Goal: Transaction & Acquisition: Purchase product/service

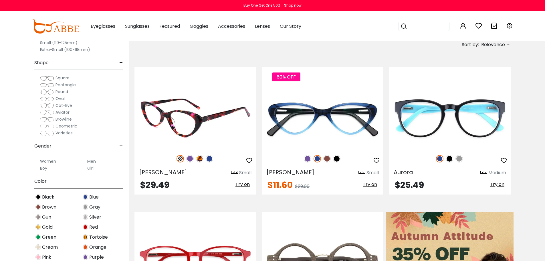
scroll to position [114, 0]
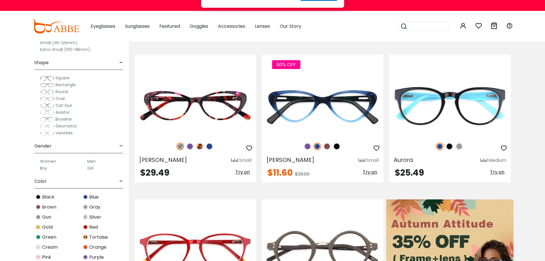
click at [93, 162] on label "Men" at bounding box center [91, 161] width 9 height 7
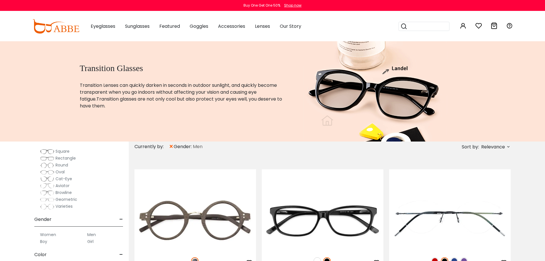
scroll to position [38, 0]
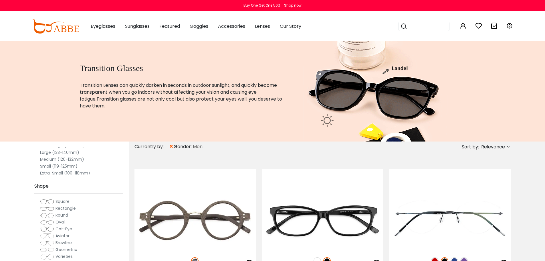
click at [55, 166] on label "Small (119-125mm)" at bounding box center [58, 165] width 37 height 7
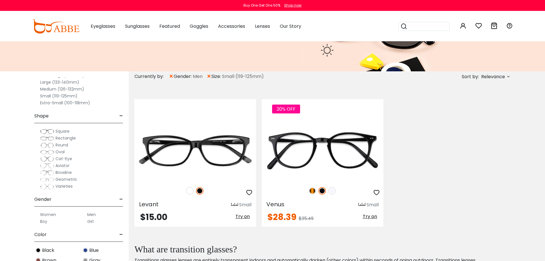
scroll to position [76, 0]
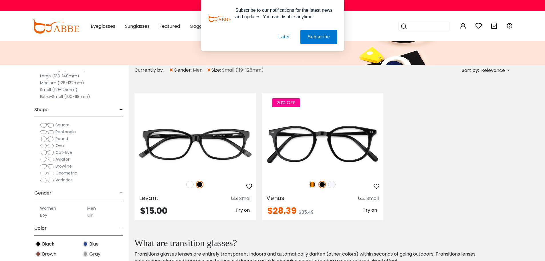
click at [0, 0] on button "Later" at bounding box center [0, 0] width 0 height 0
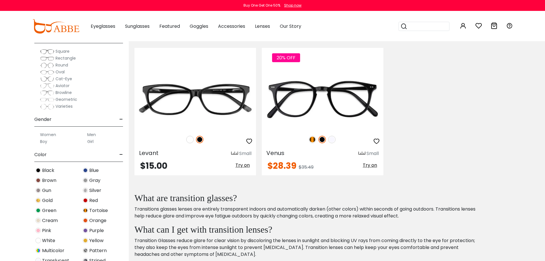
scroll to position [152, 0]
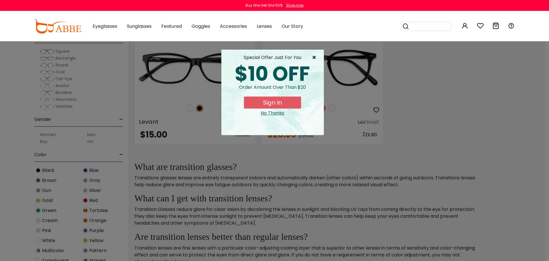
click at [315, 56] on span "×" at bounding box center [315, 57] width 7 height 7
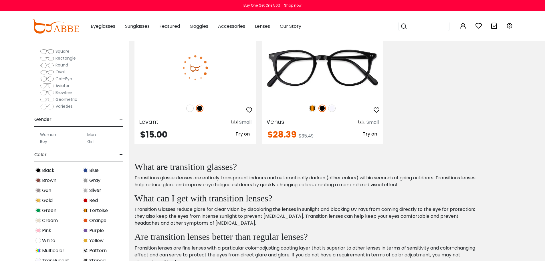
click at [190, 107] on img at bounding box center [189, 107] width 7 height 7
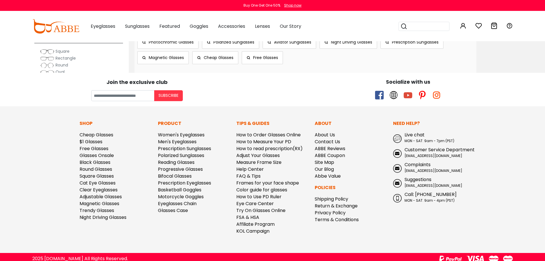
scroll to position [454, 0]
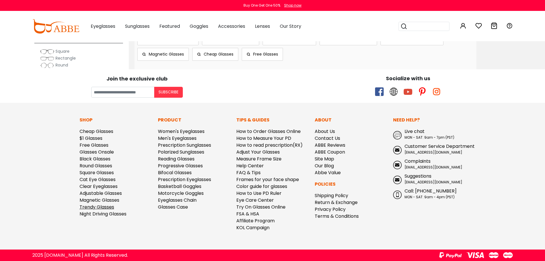
click at [111, 207] on link "Trendy Glasses" at bounding box center [97, 206] width 35 height 7
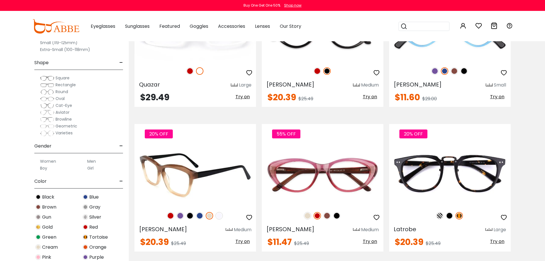
scroll to position [915, 0]
click at [217, 216] on img at bounding box center [218, 215] width 7 height 7
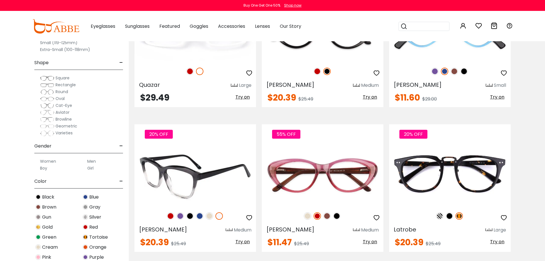
click at [201, 217] on img at bounding box center [199, 215] width 7 height 7
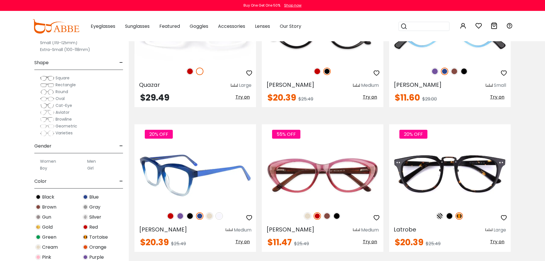
click at [190, 217] on img at bounding box center [189, 215] width 7 height 7
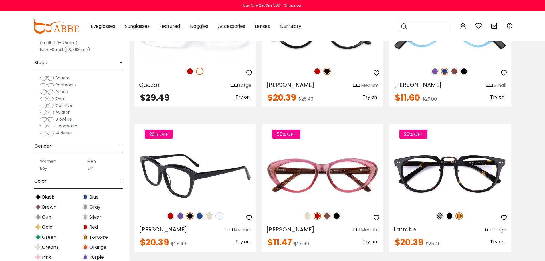
click at [178, 214] on img at bounding box center [179, 215] width 7 height 7
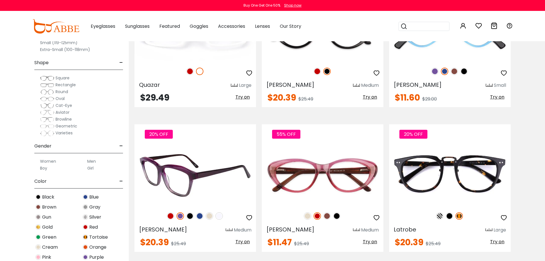
click at [170, 215] on img at bounding box center [170, 215] width 7 height 7
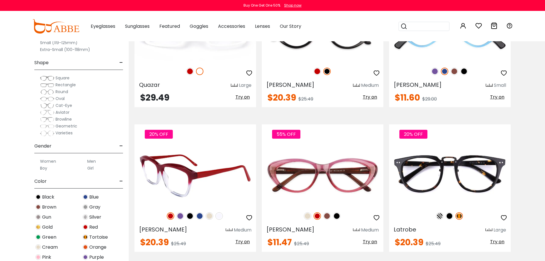
click at [208, 216] on img at bounding box center [209, 215] width 7 height 7
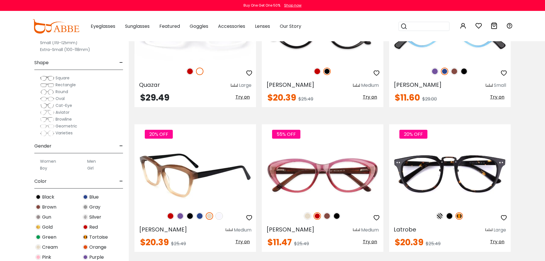
click at [219, 216] on img at bounding box center [218, 215] width 7 height 7
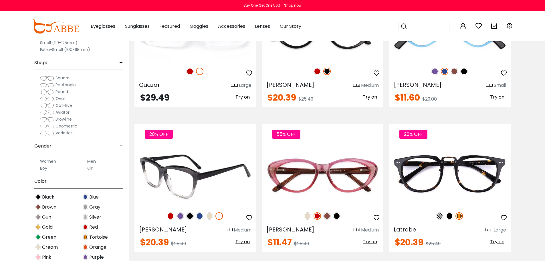
click at [208, 217] on img at bounding box center [209, 215] width 7 height 7
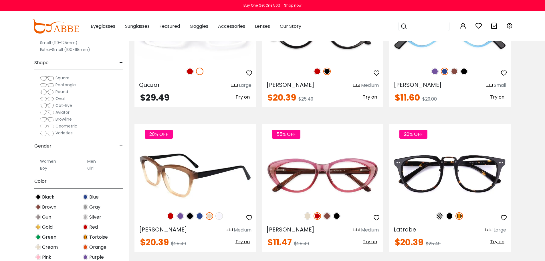
click at [220, 217] on img at bounding box center [218, 215] width 7 height 7
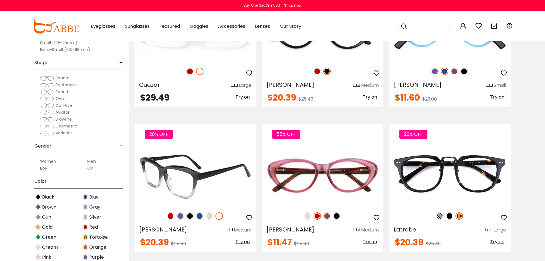
click at [207, 216] on img at bounding box center [209, 215] width 7 height 7
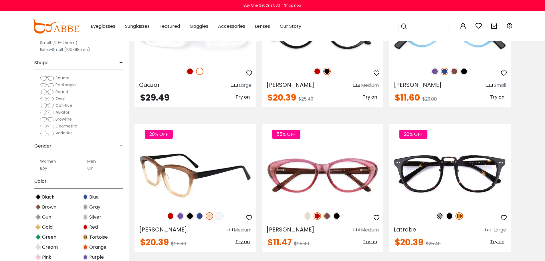
click at [221, 217] on img at bounding box center [218, 215] width 7 height 7
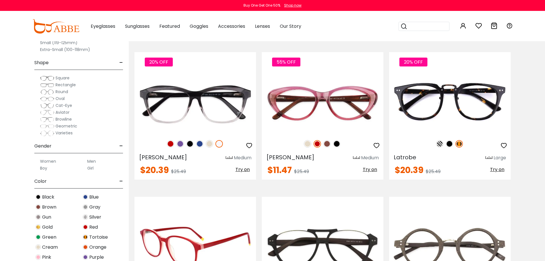
scroll to position [992, 0]
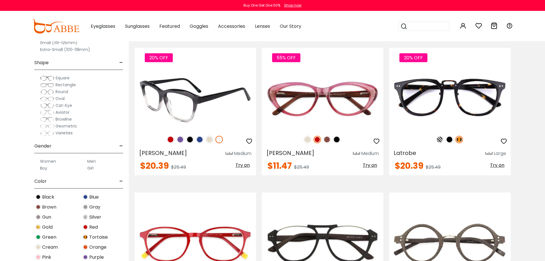
click at [197, 119] on img at bounding box center [195, 98] width 122 height 61
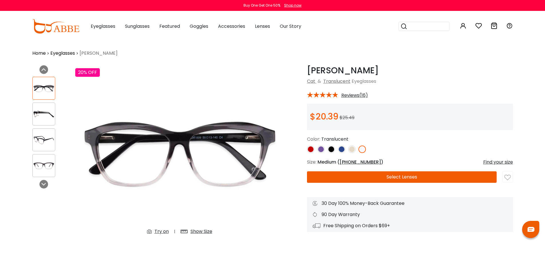
click at [365, 175] on button "Select Lenses" at bounding box center [402, 176] width 190 height 11
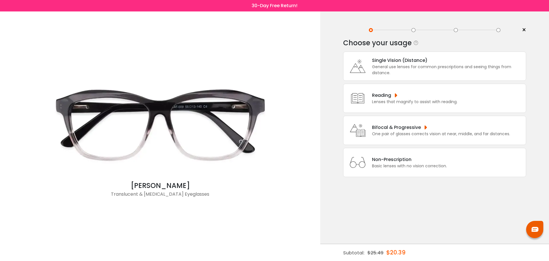
click at [371, 129] on div "Bifocal & Progressive One pair of glasses corrects vision at near, middle, and …" at bounding box center [439, 130] width 141 height 13
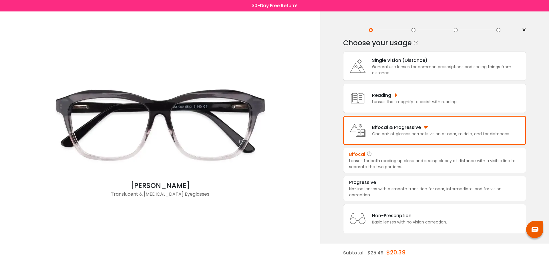
click at [371, 163] on div "Lenses for both reading up close and seeing clearly at distance with a visible …" at bounding box center [434, 164] width 171 height 12
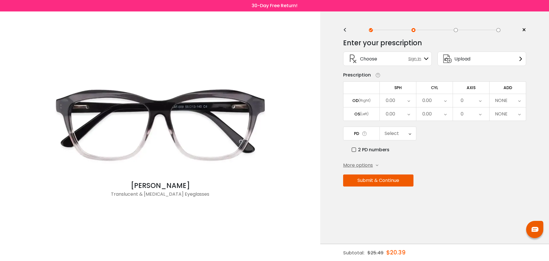
click at [364, 166] on span "More options" at bounding box center [358, 165] width 30 height 7
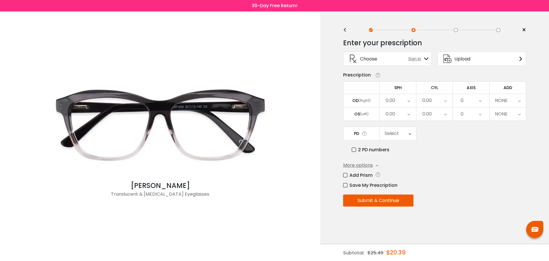
click at [396, 104] on div "0.00" at bounding box center [398, 100] width 36 height 13
click at [400, 130] on li "+2.00" at bounding box center [398, 128] width 36 height 10
click at [398, 114] on div "0.00" at bounding box center [398, 113] width 36 height 13
click at [400, 142] on li "+2.00" at bounding box center [398, 141] width 36 height 10
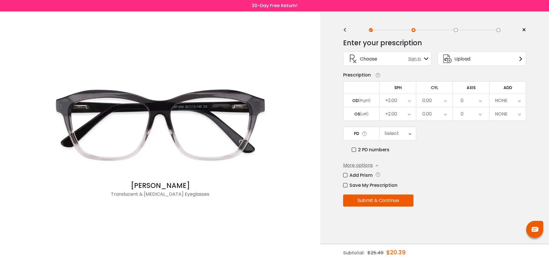
click at [429, 99] on div "0.00" at bounding box center [426, 100] width 9 height 11
click at [460, 187] on div "Save My Prescription" at bounding box center [434, 184] width 183 height 7
click at [358, 138] on td "PD" at bounding box center [361, 133] width 37 height 14
click at [398, 135] on div "Select" at bounding box center [392, 133] width 14 height 11
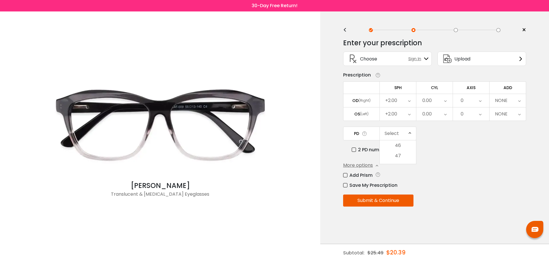
scroll to position [138, 0]
click at [400, 200] on li "65" at bounding box center [398, 203] width 36 height 10
click at [389, 198] on button "Submit & Continue" at bounding box center [378, 200] width 70 height 12
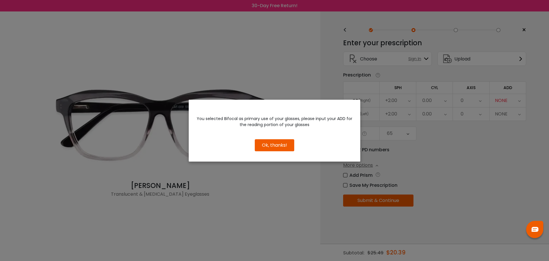
click at [279, 148] on button "Ok, thanks!" at bounding box center [274, 145] width 39 height 12
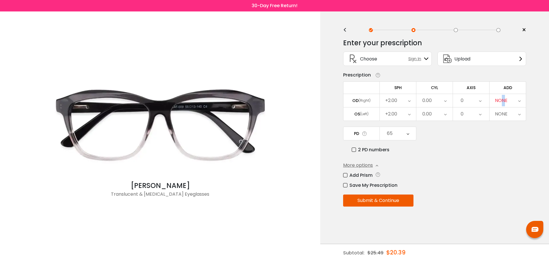
click at [504, 99] on div "NONE" at bounding box center [501, 100] width 13 height 11
click at [506, 143] on li "+1.00" at bounding box center [508, 143] width 36 height 10
click at [378, 198] on button "Submit & Continue" at bounding box center [378, 200] width 70 height 12
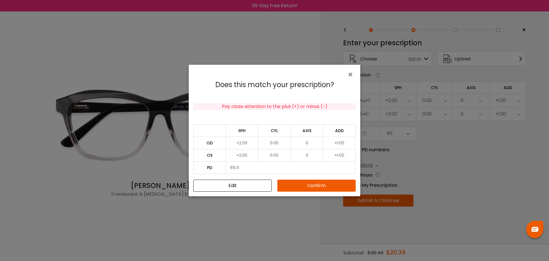
click at [318, 184] on button "Confirm" at bounding box center [316, 185] width 78 height 12
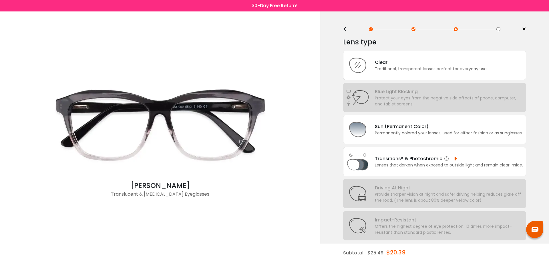
scroll to position [0, 0]
click at [344, 29] on div "<" at bounding box center [347, 30] width 9 height 5
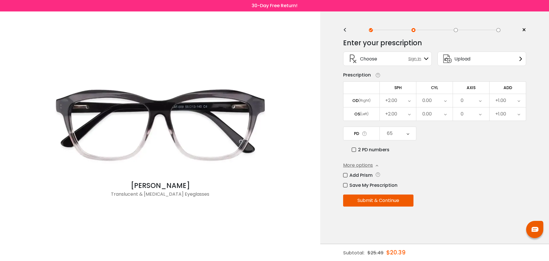
click at [344, 29] on div "<" at bounding box center [347, 30] width 9 height 5
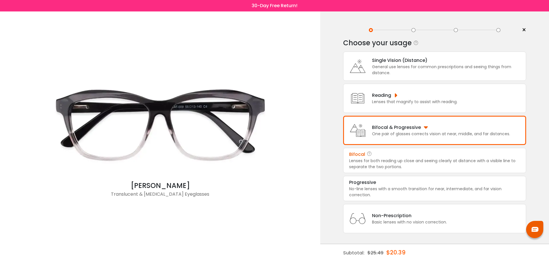
click at [344, 29] on div "< ×" at bounding box center [434, 30] width 183 height 9
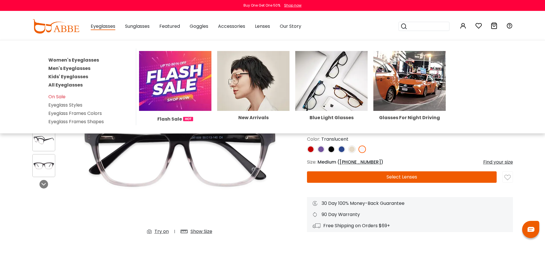
click at [82, 69] on link "Men's Eyeglasses" at bounding box center [69, 68] width 42 height 7
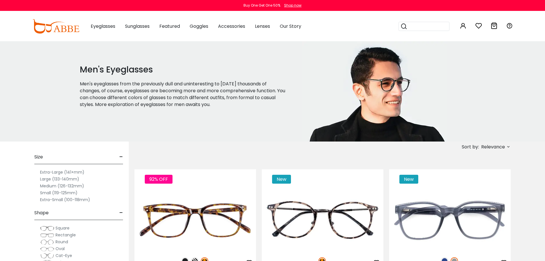
click at [49, 192] on label "Small (119-125mm)" at bounding box center [58, 192] width 37 height 7
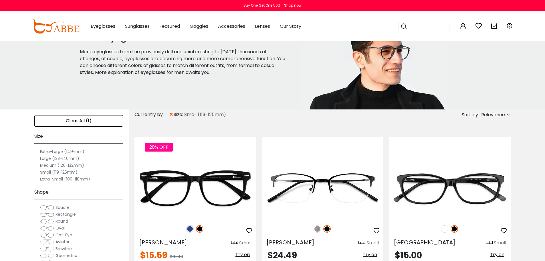
scroll to position [76, 0]
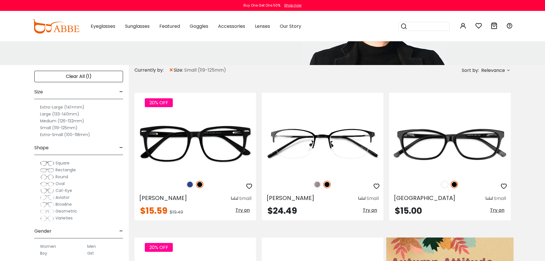
click at [46, 162] on img at bounding box center [47, 163] width 14 height 6
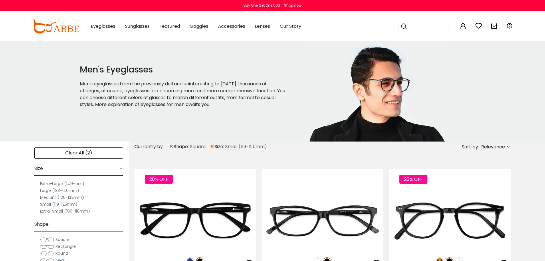
scroll to position [76, 0]
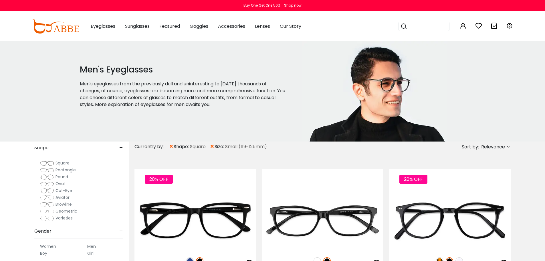
click at [58, 169] on span "Rectangle" at bounding box center [65, 170] width 20 height 6
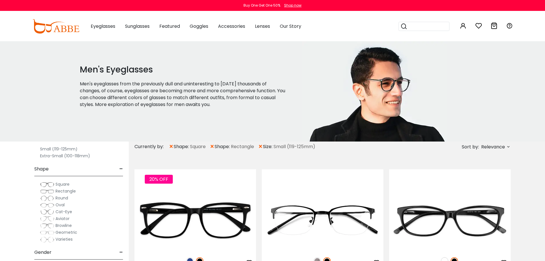
scroll to position [76, 0]
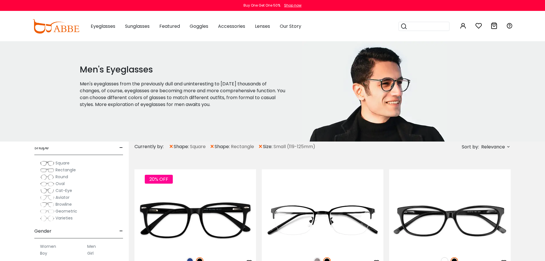
click at [62, 182] on span "Oval" at bounding box center [59, 183] width 9 height 6
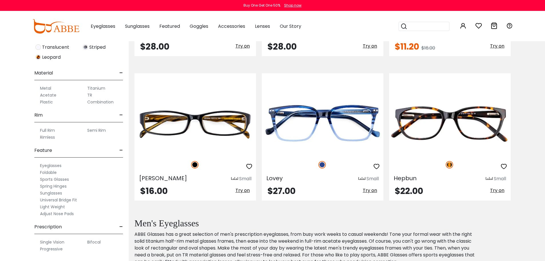
scroll to position [1449, 0]
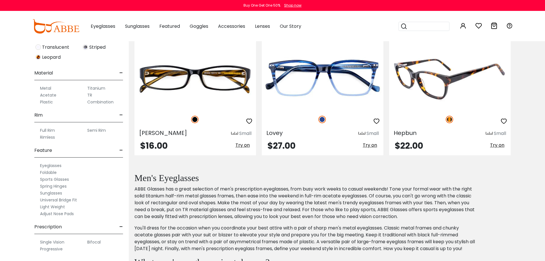
click at [398, 98] on img at bounding box center [450, 79] width 122 height 61
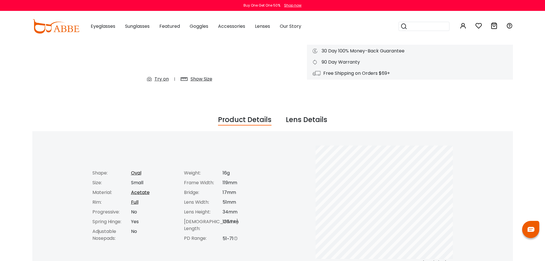
scroll to position [152, 0]
click at [314, 118] on div "Lens Details" at bounding box center [306, 119] width 41 height 11
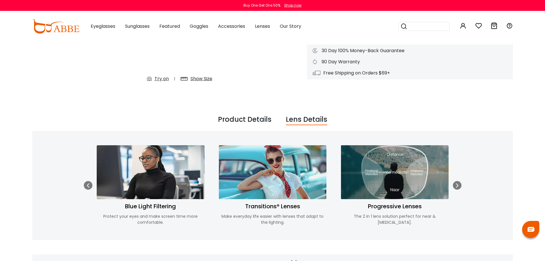
click at [243, 119] on div "Product Details" at bounding box center [244, 119] width 53 height 11
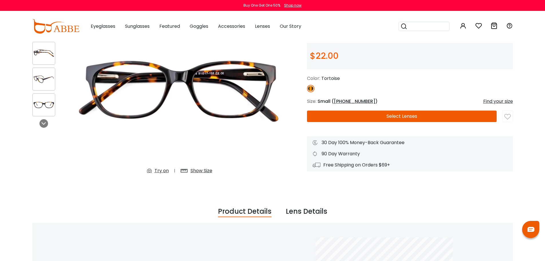
scroll to position [38, 0]
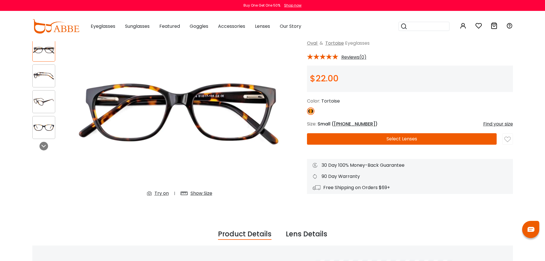
click at [39, 75] on img at bounding box center [44, 75] width 22 height 11
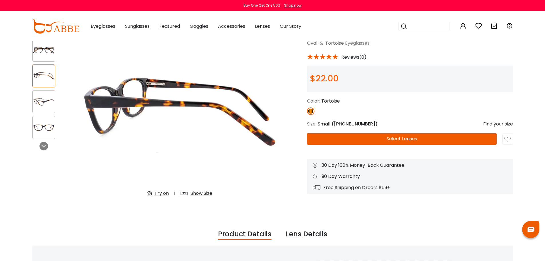
click at [43, 97] on img at bounding box center [44, 101] width 22 height 11
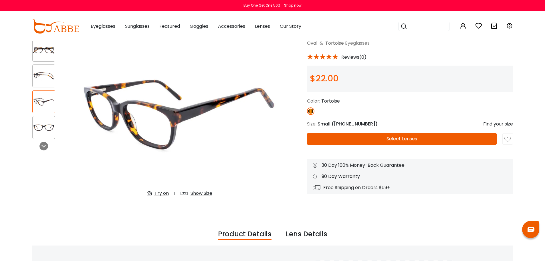
click at [379, 140] on button "Select Lenses" at bounding box center [402, 138] width 190 height 11
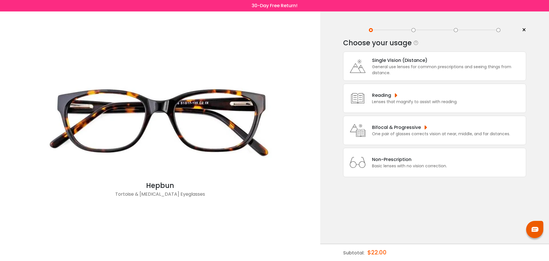
click at [385, 131] on div "One pair of glasses corrects vision at near, middle, and far distances." at bounding box center [441, 134] width 138 height 6
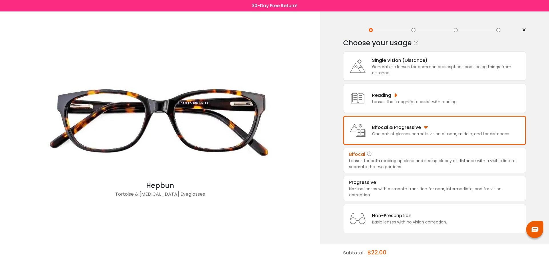
click at [383, 158] on div "Lenses for both reading up close and seeing clearly at distance with a visible …" at bounding box center [434, 164] width 171 height 12
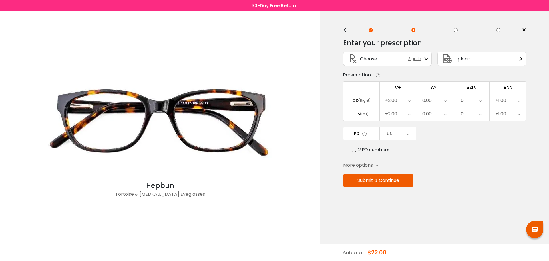
click at [444, 101] on div "0.00" at bounding box center [434, 100] width 36 height 13
click at [440, 132] on li "-0.50" at bounding box center [434, 129] width 36 height 10
click at [440, 116] on div "0.00" at bounding box center [434, 113] width 36 height 13
click at [440, 144] on li "-0.50" at bounding box center [434, 142] width 36 height 10
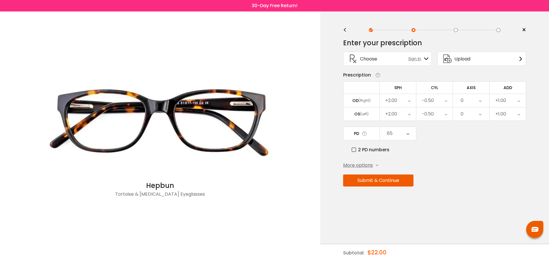
click at [466, 102] on div "0" at bounding box center [471, 100] width 36 height 13
click at [467, 98] on div "0" at bounding box center [471, 100] width 36 height 13
click at [481, 99] on icon at bounding box center [480, 100] width 3 height 13
click at [468, 136] on li "95" at bounding box center [471, 137] width 36 height 10
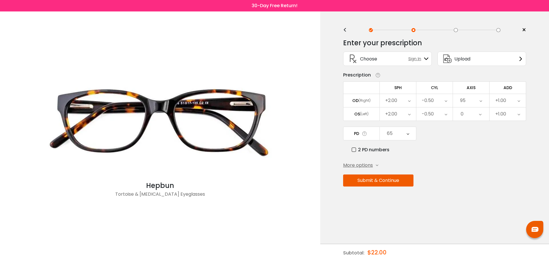
click at [464, 113] on div "0" at bounding box center [471, 113] width 36 height 13
click at [475, 132] on li "90" at bounding box center [471, 137] width 36 height 10
click at [508, 100] on div "+1.00" at bounding box center [508, 100] width 36 height 13
click at [509, 131] on li "+0.75" at bounding box center [508, 133] width 36 height 10
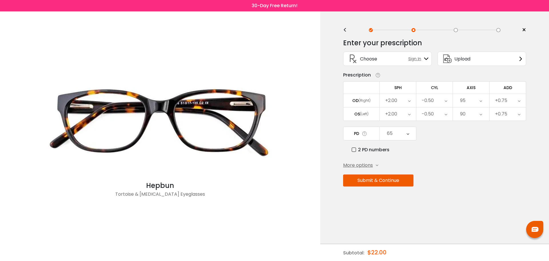
click at [382, 179] on button "Submit & Continue" at bounding box center [378, 180] width 70 height 12
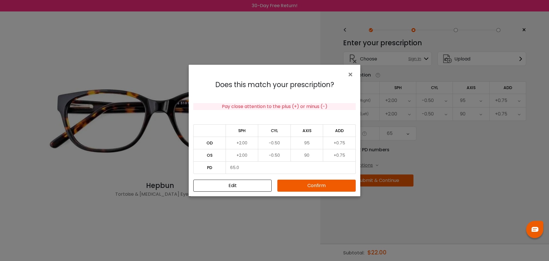
click at [319, 186] on button "Confirm" at bounding box center [316, 185] width 78 height 12
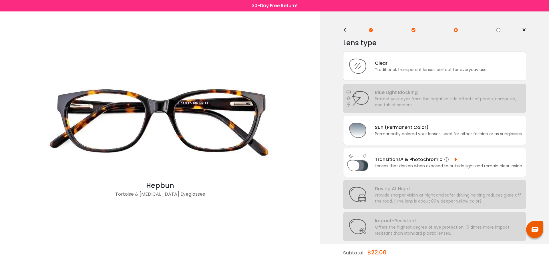
click at [400, 164] on div "Lenses that darken when exposed to outside light and remain clear inside." at bounding box center [449, 166] width 148 height 6
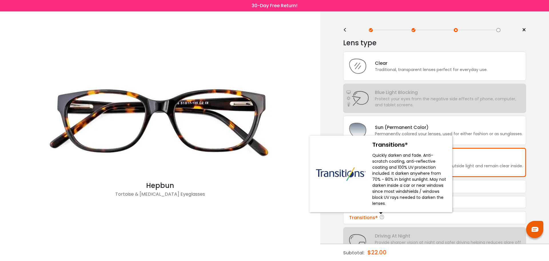
click at [380, 216] on icon at bounding box center [382, 217] width 6 height 7
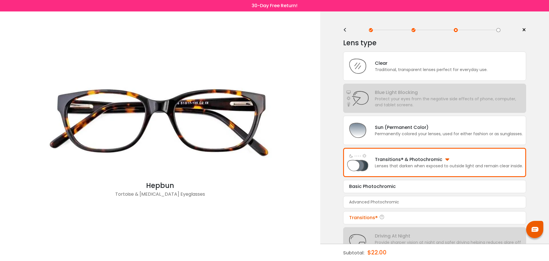
click at [409, 221] on div "Transitions® Tint Color: Choose & Continue" at bounding box center [434, 217] width 183 height 13
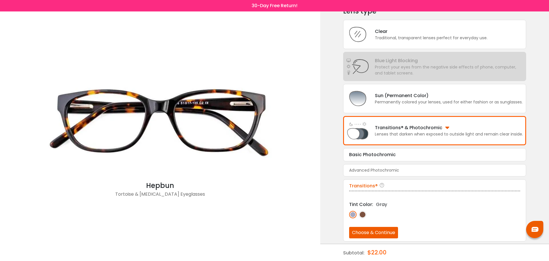
scroll to position [32, 0]
click at [376, 233] on button "Choose & Continue" at bounding box center [373, 231] width 49 height 11
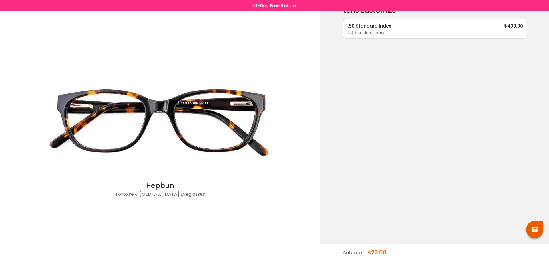
scroll to position [0, 0]
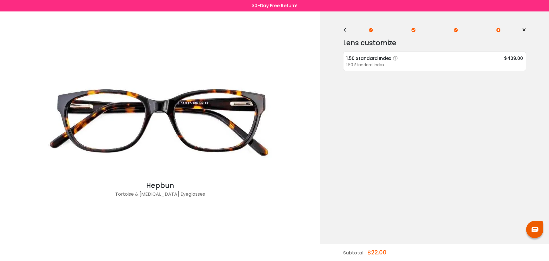
click at [449, 61] on div "1.50 Standard Index $409.00" at bounding box center [434, 58] width 177 height 7
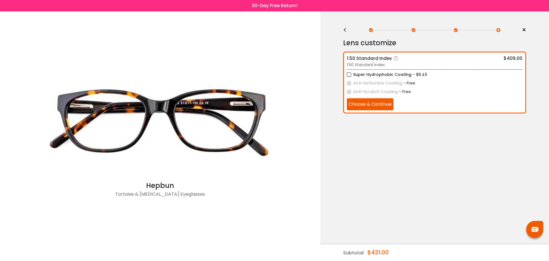
click at [367, 107] on button "Choose & Continue" at bounding box center [370, 104] width 47 height 12
